Goal: Task Accomplishment & Management: Manage account settings

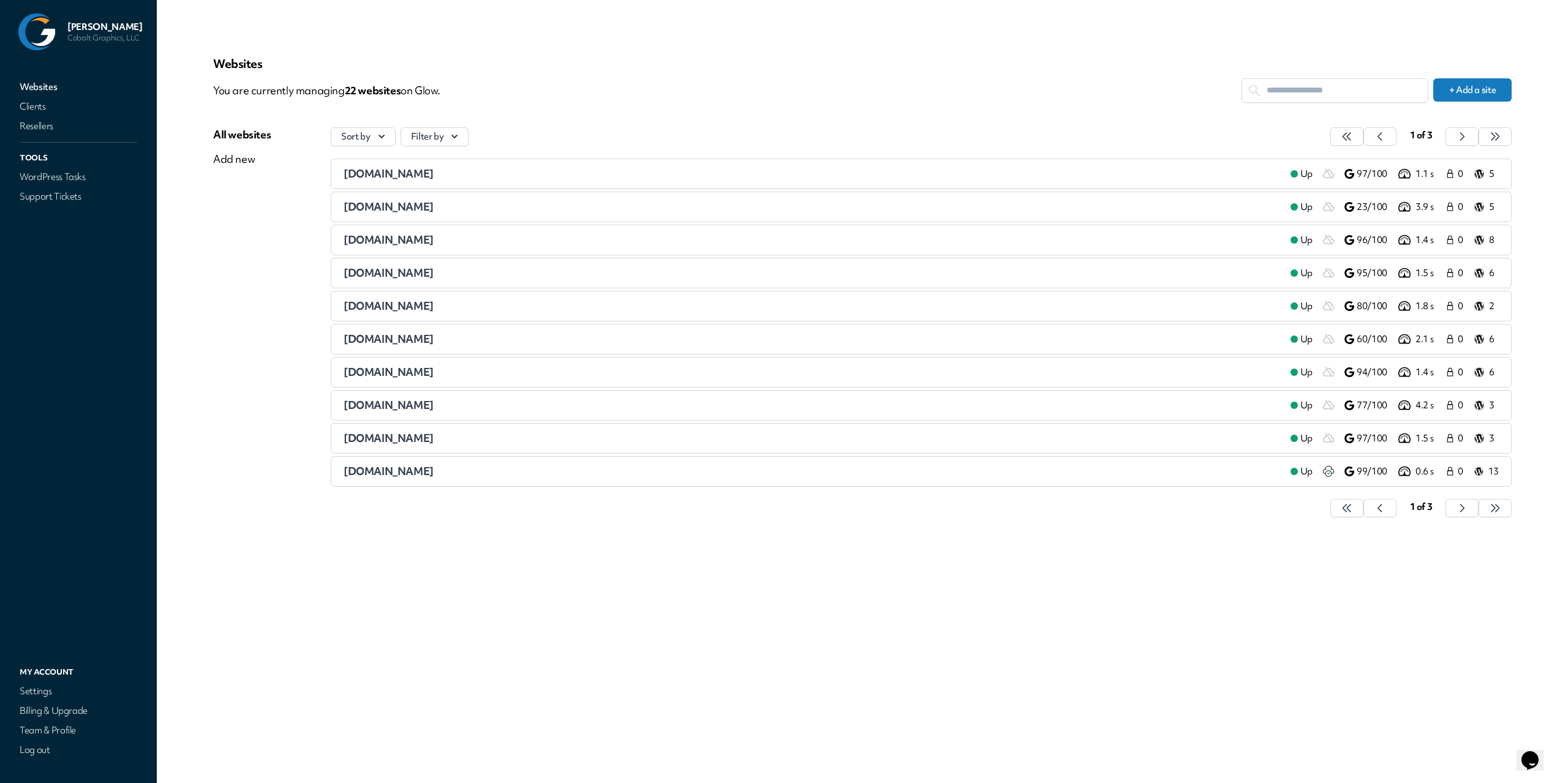
click at [423, 589] on div "Websites You are currently managing 22 website s on Glow. + Add a site All webs…" at bounding box center [863, 392] width 1357 height 724
click at [367, 145] on button "Sort by" at bounding box center [363, 136] width 65 height 19
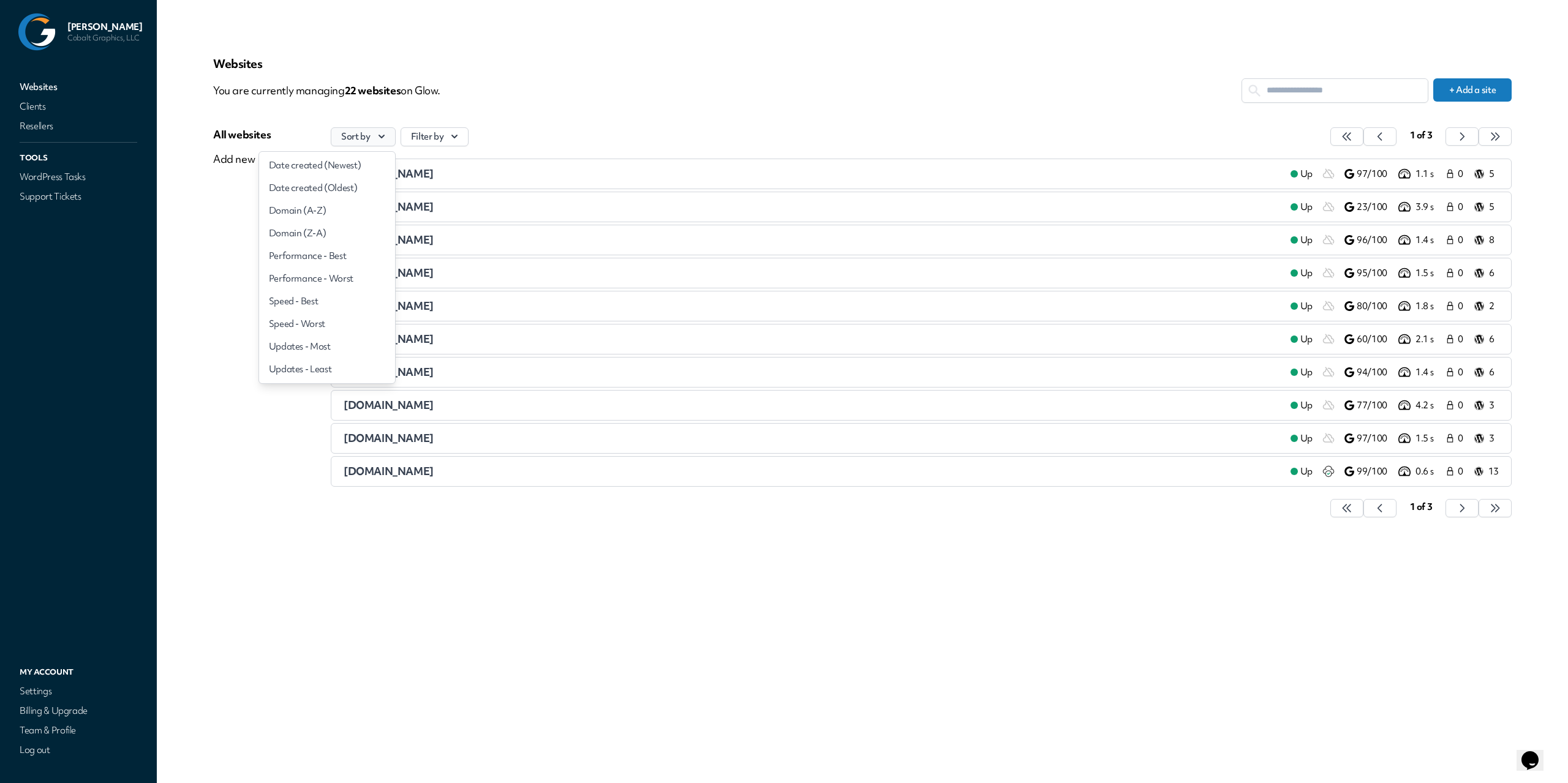
click at [367, 145] on button "Sort by" at bounding box center [363, 136] width 65 height 19
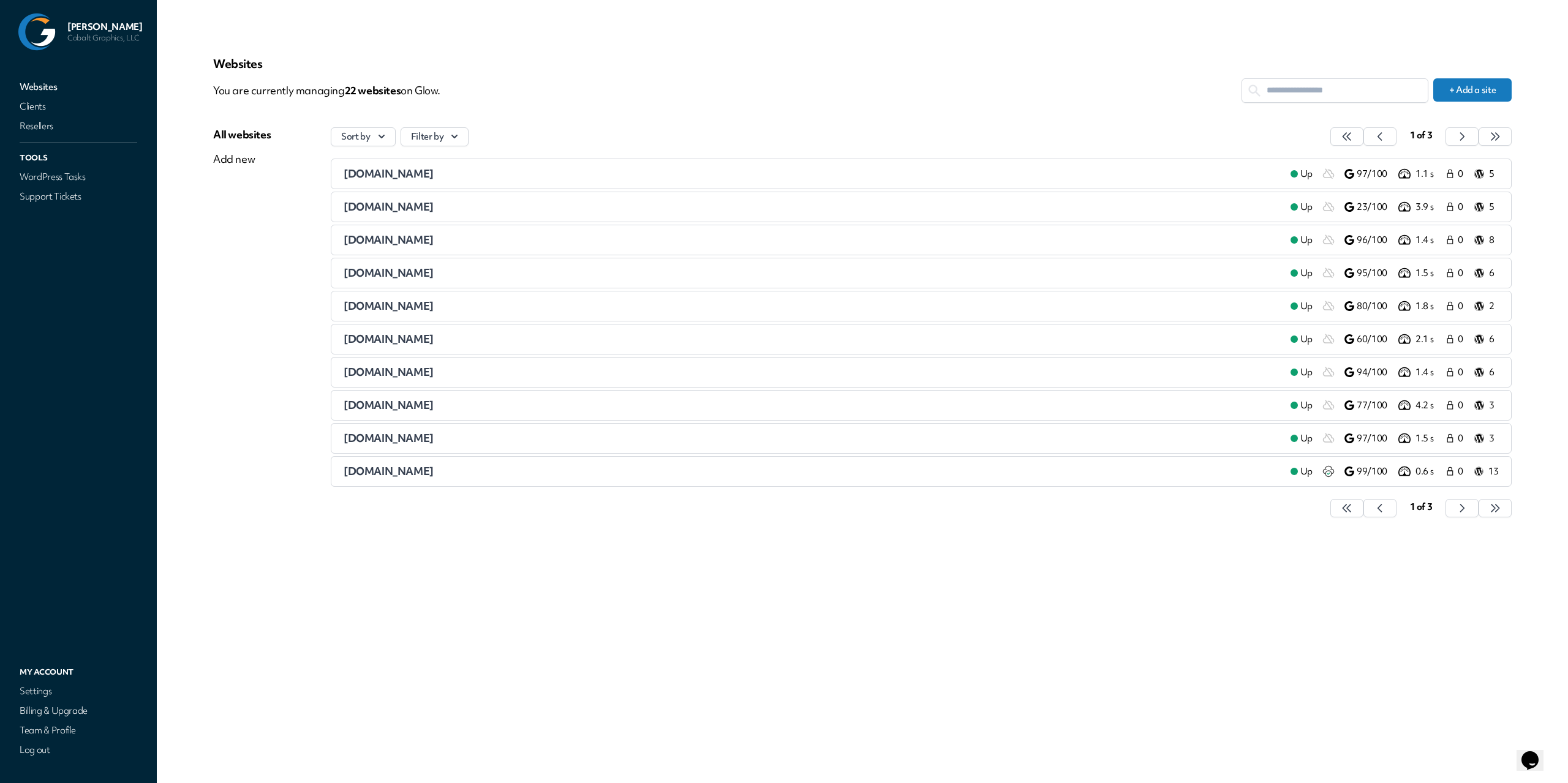
click at [331, 127] on button "Sort by" at bounding box center [363, 136] width 65 height 19
click at [1353, 513] on icon "button" at bounding box center [1346, 508] width 12 height 12
click at [1363, 516] on button "button" at bounding box center [1347, 508] width 33 height 18
click at [1363, 513] on button "button" at bounding box center [1347, 508] width 33 height 18
click at [1363, 514] on button "button" at bounding box center [1347, 508] width 33 height 18
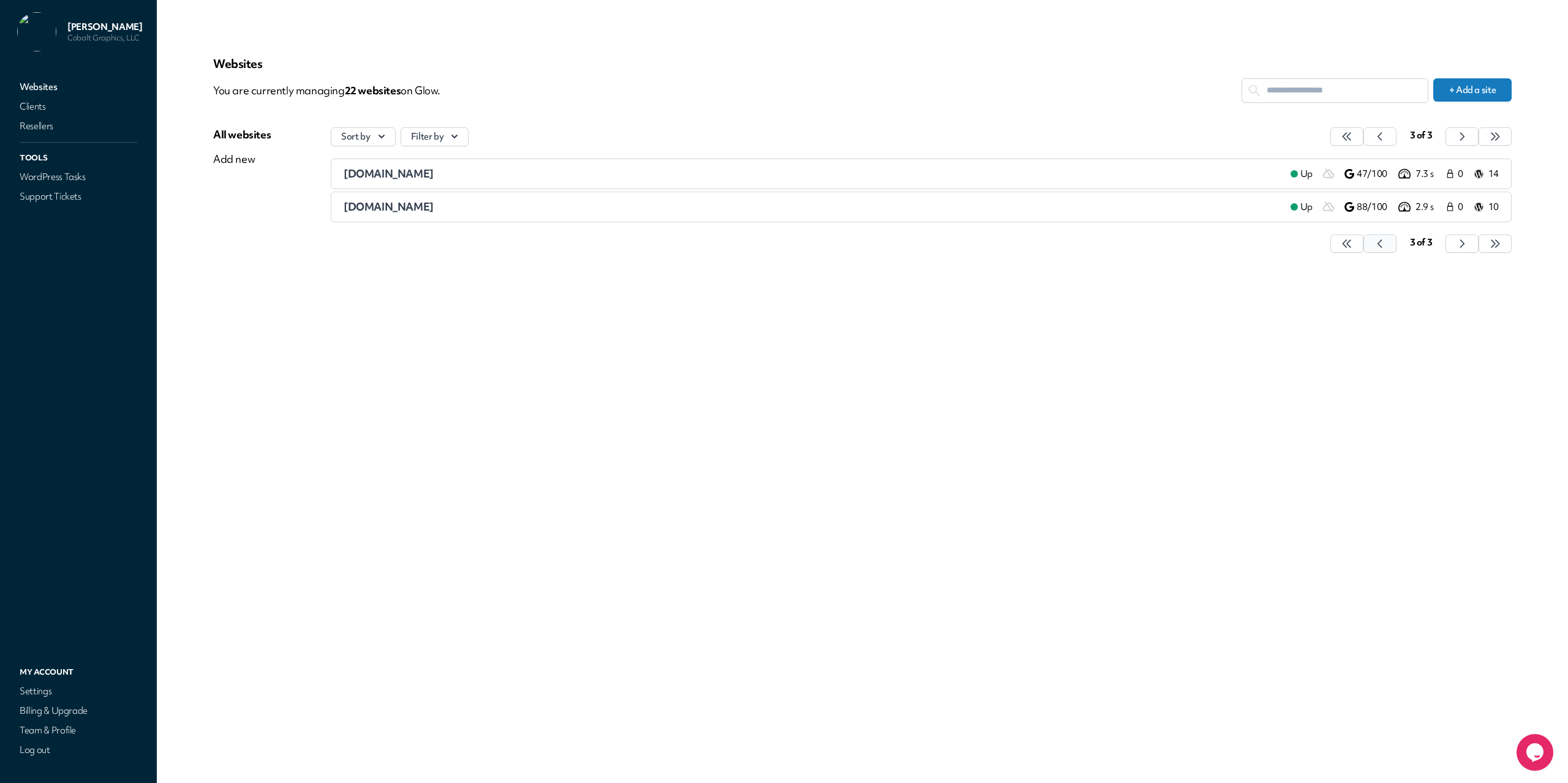
click at [1350, 247] on icon "button" at bounding box center [1346, 243] width 8 height 7
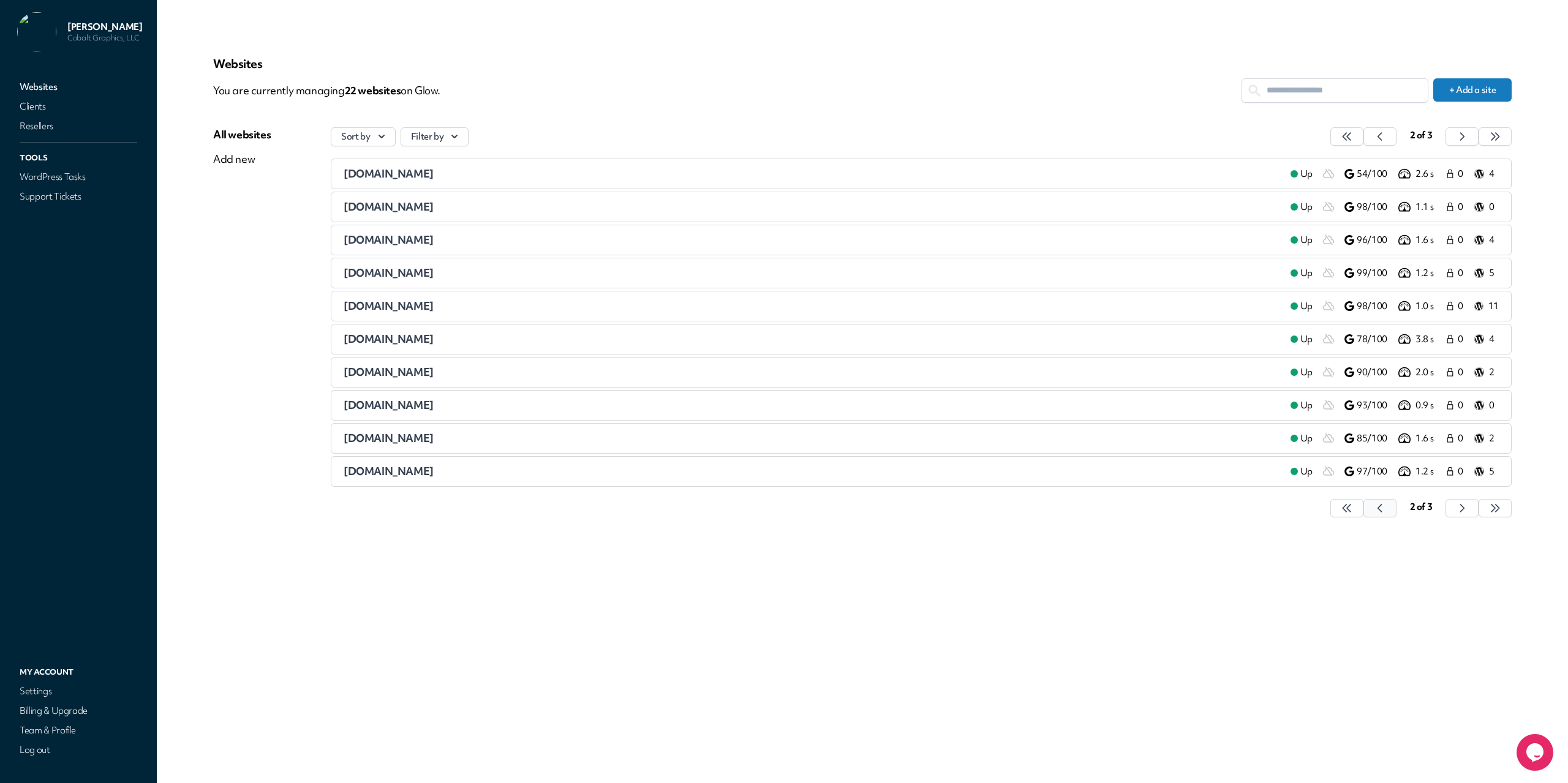
click at [1353, 507] on icon "button" at bounding box center [1346, 508] width 12 height 12
click at [530, 166] on div "[DOMAIN_NAME]" at bounding box center [812, 174] width 937 height 15
